Goal: Navigation & Orientation: Find specific page/section

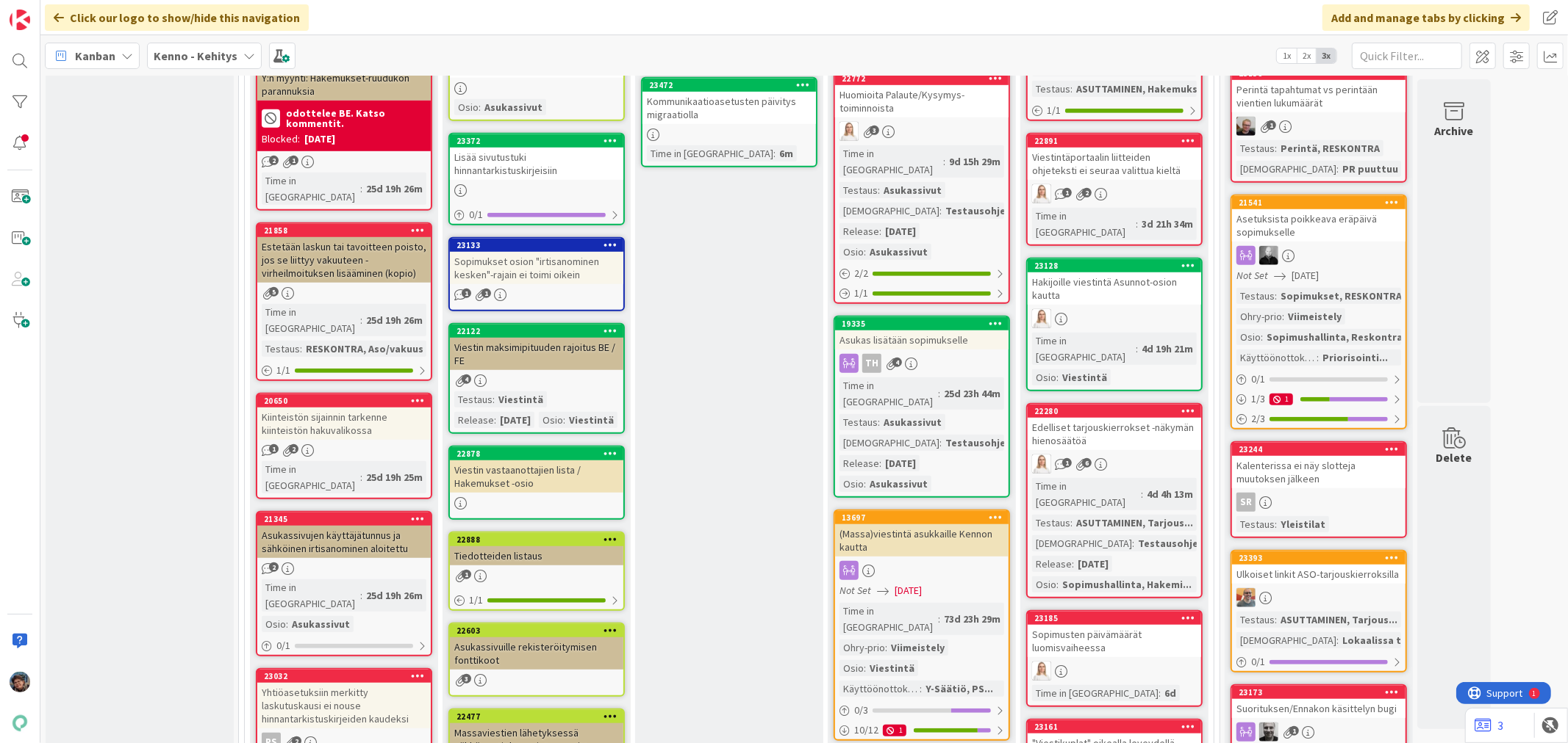
click at [171, 52] on b "Kenno - Kehitys" at bounding box center [195, 55] width 84 height 14
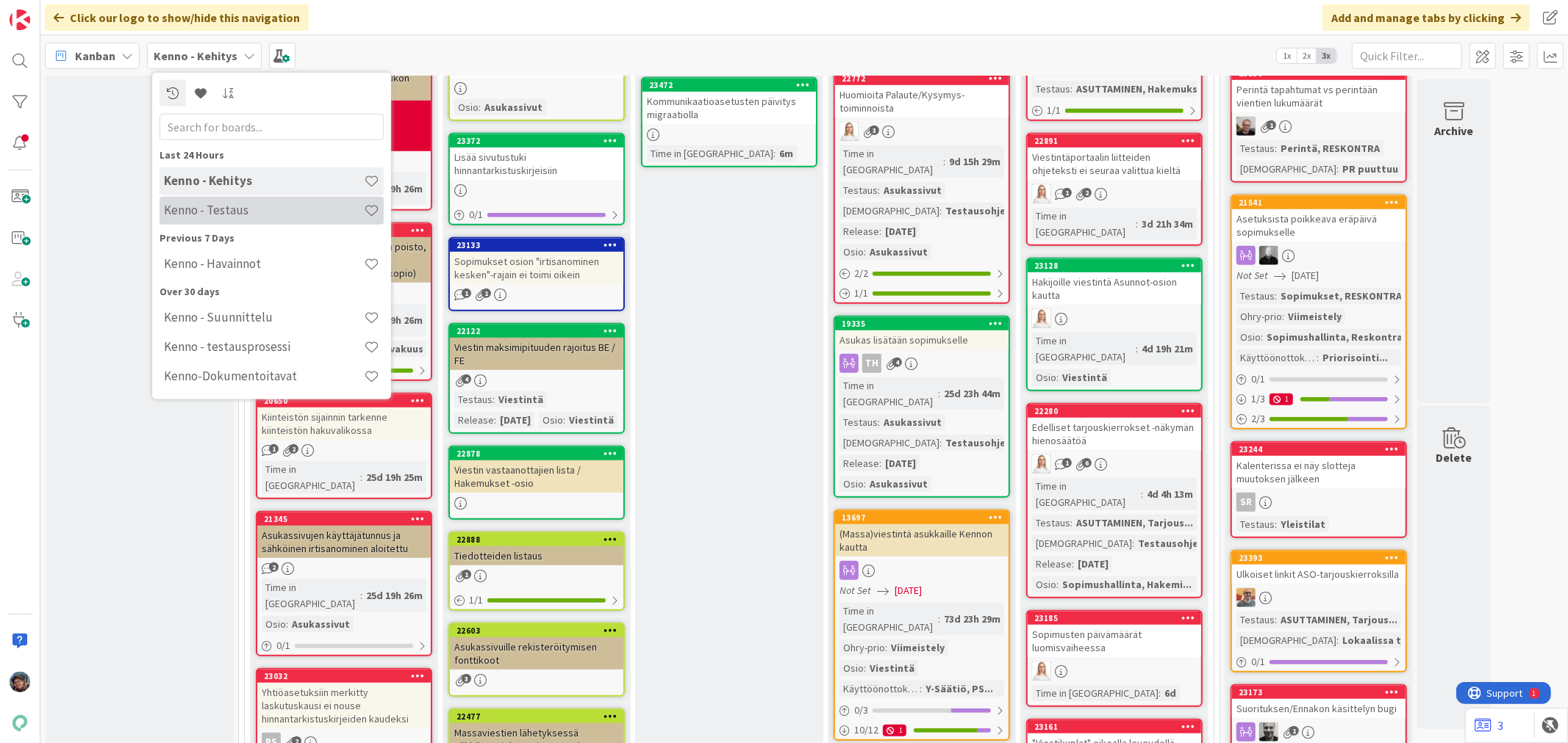
click at [266, 210] on h4 "Kenno - Testaus" at bounding box center [264, 209] width 200 height 14
